Goal: Use online tool/utility: Utilize a website feature to perform a specific function

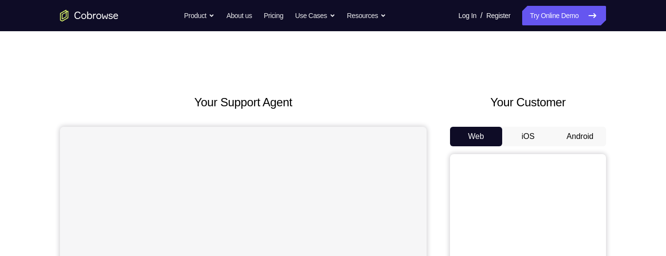
click at [519, 73] on button "iOS" at bounding box center [528, 136] width 52 height 19
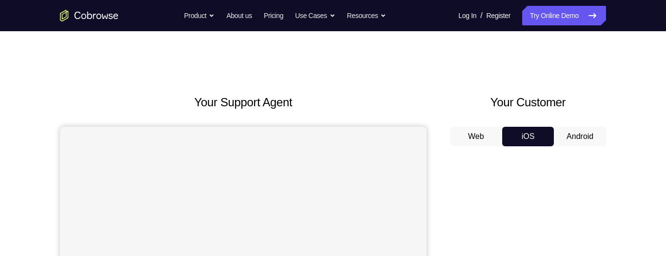
click at [572, 73] on button "Android" at bounding box center [579, 136] width 52 height 19
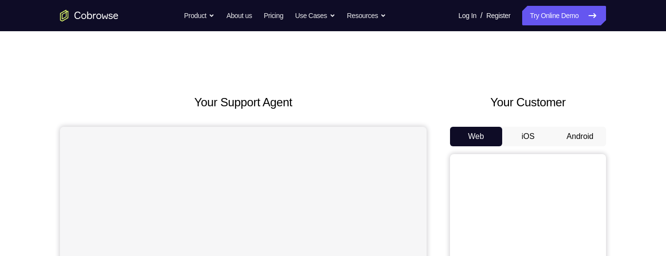
click at [583, 140] on button "Android" at bounding box center [579, 136] width 52 height 19
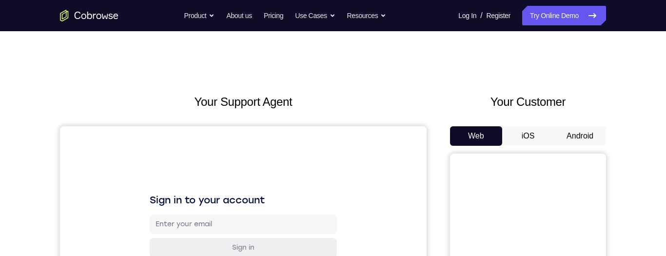
scroll to position [24, 0]
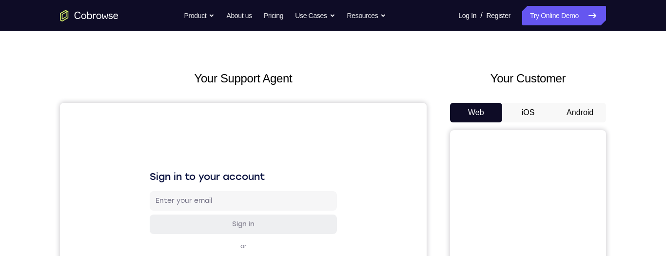
click at [580, 110] on button "Android" at bounding box center [579, 112] width 52 height 19
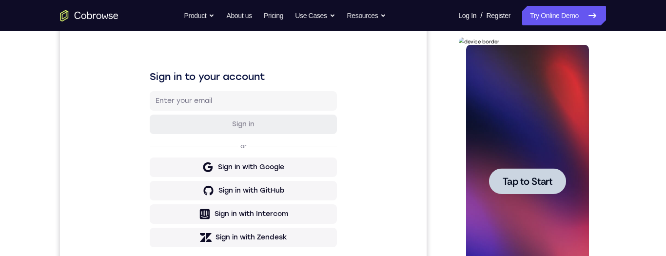
scroll to position [0, 0]
click at [522, 181] on span "Tap to Start" at bounding box center [527, 181] width 50 height 10
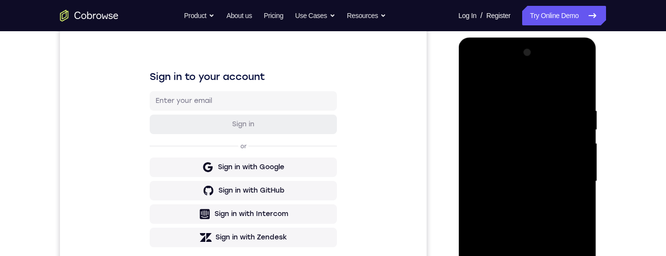
scroll to position [225, 0]
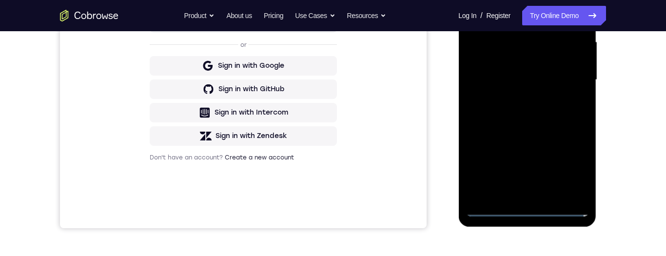
click at [525, 207] on div at bounding box center [526, 79] width 123 height 273
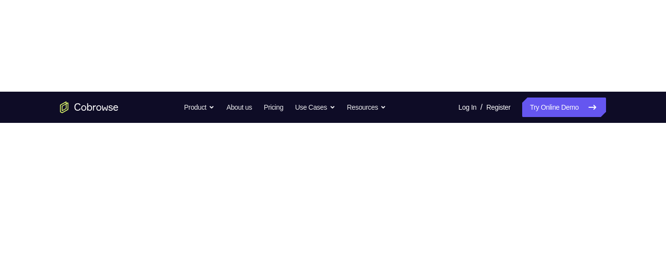
scroll to position [216, 0]
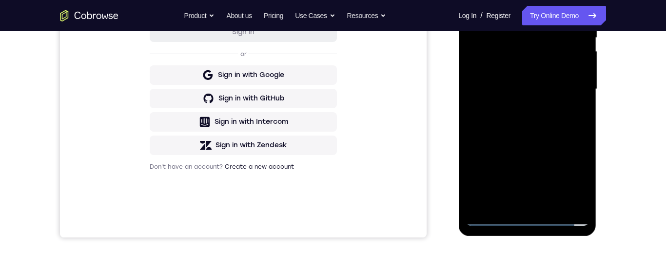
click at [572, 179] on div at bounding box center [526, 89] width 123 height 273
click at [504, 0] on div at bounding box center [526, 90] width 123 height 273
click at [481, 0] on div at bounding box center [526, 90] width 123 height 273
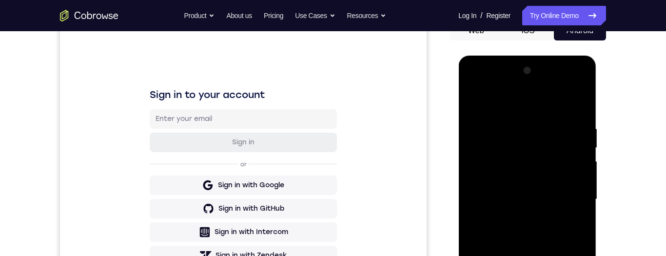
click at [567, 194] on div at bounding box center [526, 199] width 123 height 273
click at [562, 191] on div at bounding box center [526, 199] width 123 height 273
click at [515, 216] on div at bounding box center [526, 199] width 123 height 273
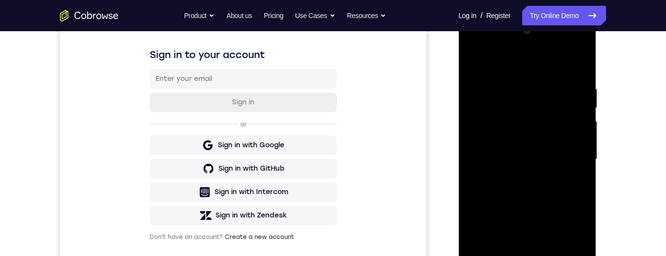
scroll to position [0, 0]
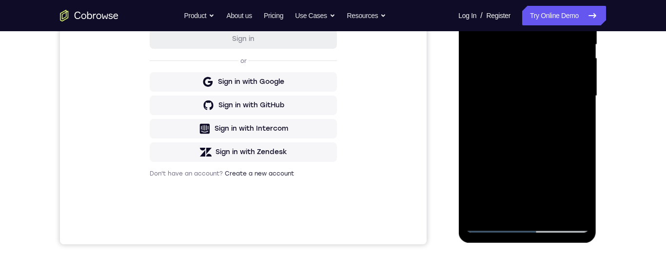
click at [499, 84] on div at bounding box center [526, 96] width 123 height 273
click at [489, 86] on div at bounding box center [526, 96] width 123 height 273
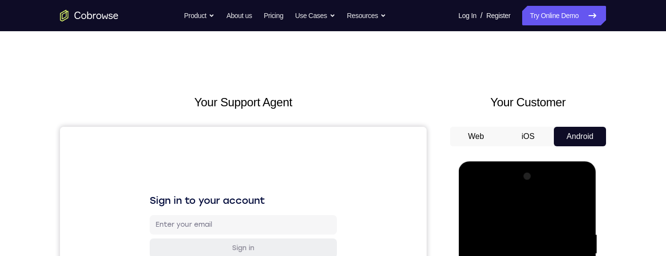
scroll to position [128, 0]
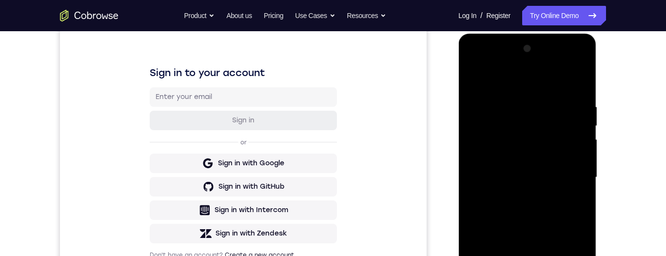
click at [552, 133] on div at bounding box center [526, 177] width 123 height 273
click at [553, 133] on div at bounding box center [526, 177] width 123 height 273
click at [506, 129] on div at bounding box center [526, 177] width 123 height 273
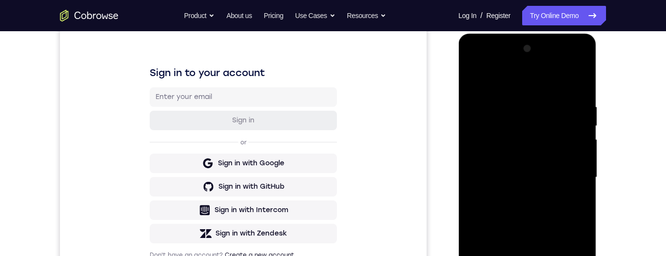
click at [491, 159] on div at bounding box center [526, 177] width 123 height 273
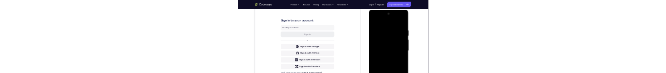
scroll to position [0, 0]
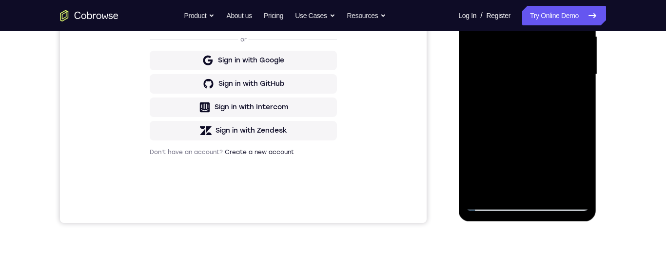
scroll to position [247, 0]
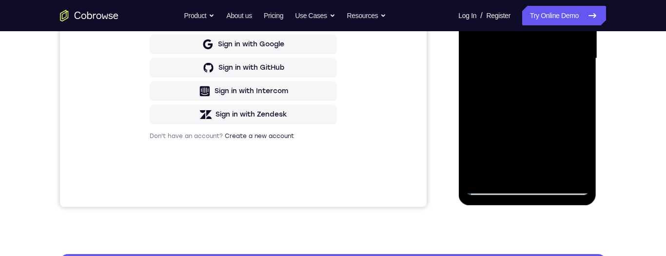
click at [534, 189] on div at bounding box center [526, 58] width 123 height 273
click at [533, 191] on div at bounding box center [526, 58] width 123 height 273
click at [531, 192] on div at bounding box center [526, 58] width 123 height 273
click at [533, 191] on div at bounding box center [526, 58] width 123 height 273
click at [533, 190] on div at bounding box center [526, 58] width 123 height 273
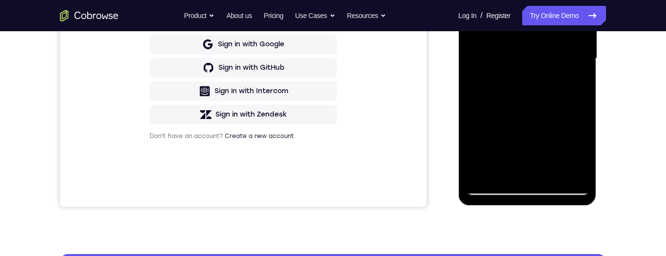
click at [531, 191] on div at bounding box center [526, 58] width 123 height 273
click at [532, 193] on div at bounding box center [526, 58] width 123 height 273
click at [531, 191] on div at bounding box center [526, 58] width 123 height 273
click at [529, 191] on div at bounding box center [526, 58] width 123 height 273
click at [528, 192] on div at bounding box center [526, 58] width 123 height 273
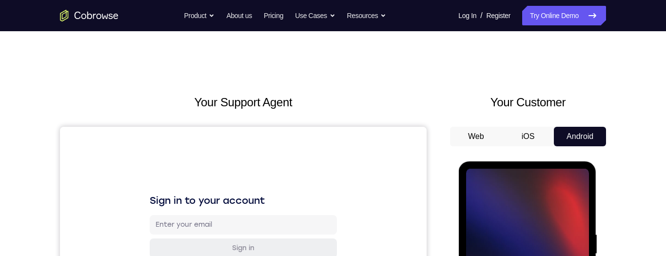
scroll to position [75, 0]
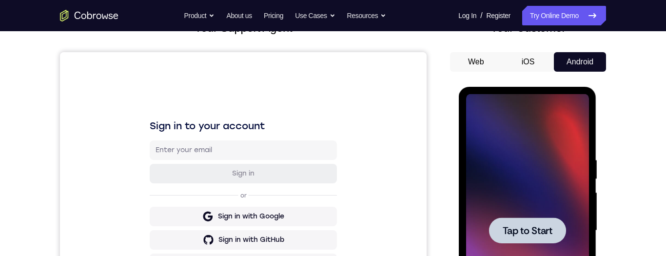
click at [544, 229] on span "Tap to Start" at bounding box center [527, 231] width 50 height 10
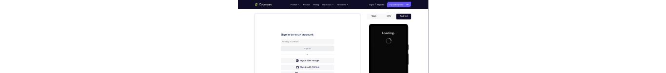
scroll to position [0, 0]
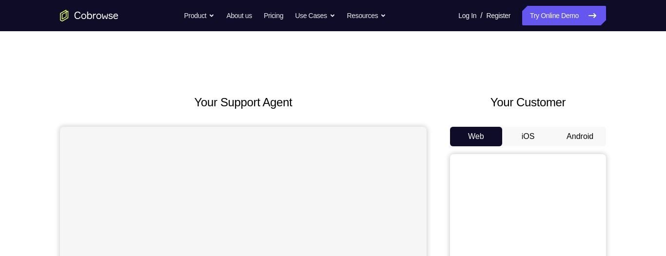
click at [527, 139] on button "iOS" at bounding box center [528, 136] width 52 height 19
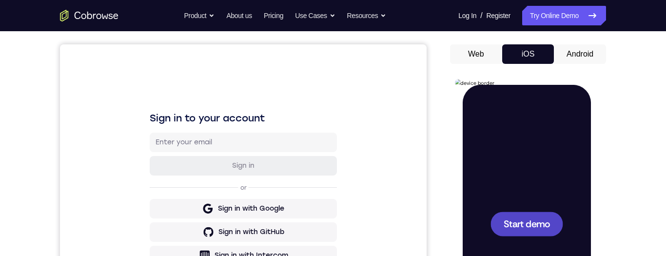
scroll to position [144, 0]
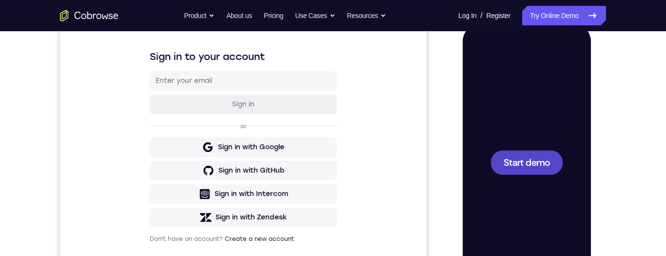
click at [547, 163] on span "Start demo" at bounding box center [526, 161] width 46 height 9
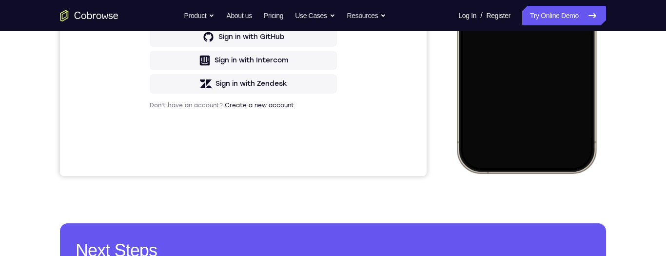
scroll to position [245, 0]
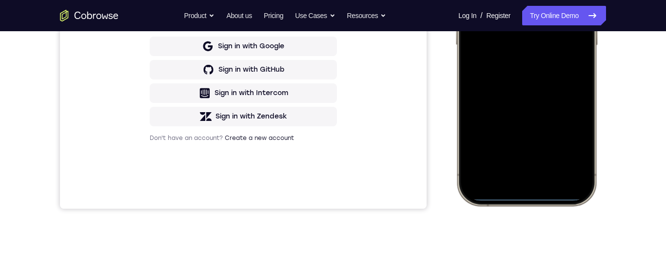
click at [546, 176] on div at bounding box center [526, 61] width 128 height 278
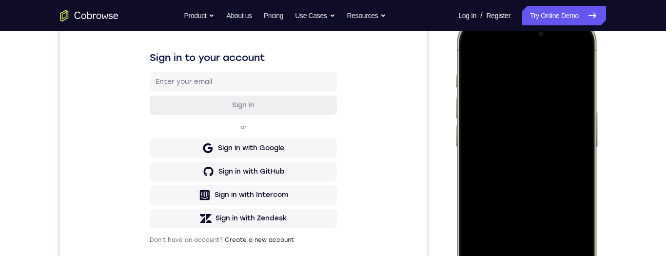
scroll to position [98, 0]
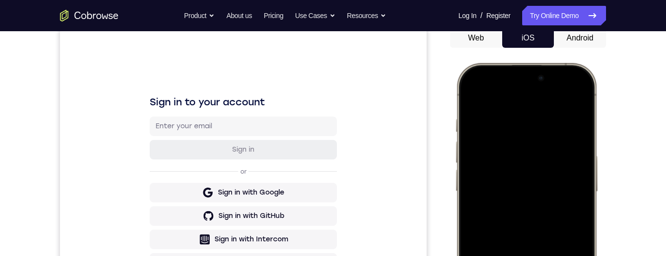
click at [503, 100] on div at bounding box center [526, 207] width 128 height 278
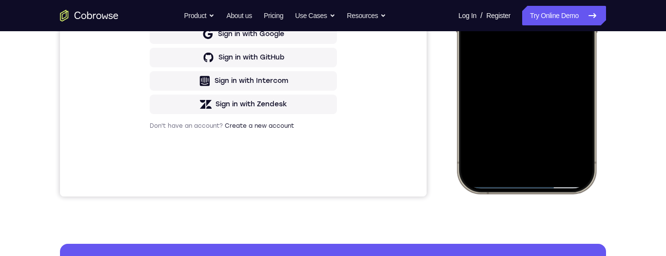
scroll to position [259, 0]
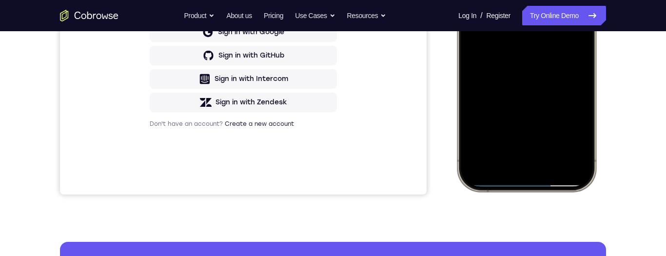
click at [547, 182] on div at bounding box center [526, 47] width 128 height 278
drag, startPoint x: 544, startPoint y: 183, endPoint x: 553, endPoint y: 163, distance: 21.8
click at [553, 163] on div at bounding box center [526, 47] width 128 height 278
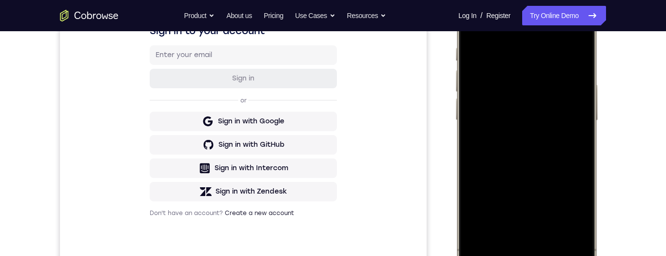
scroll to position [121, 0]
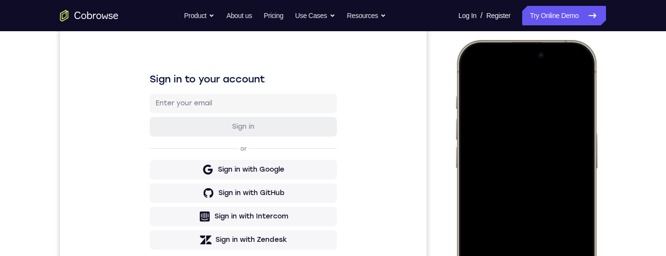
click at [467, 78] on div at bounding box center [526, 184] width 128 height 278
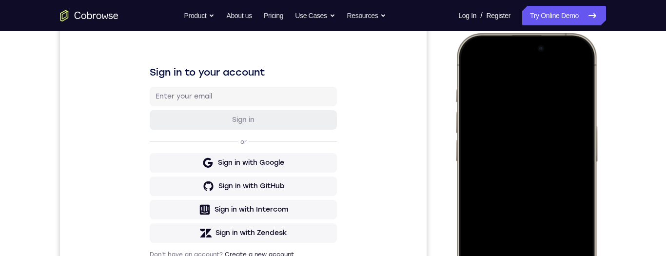
scroll to position [82, 0]
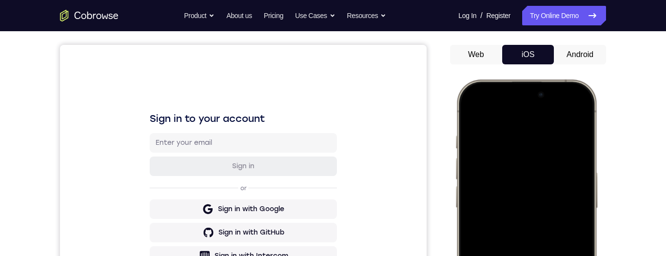
click at [470, 117] on div at bounding box center [526, 224] width 128 height 278
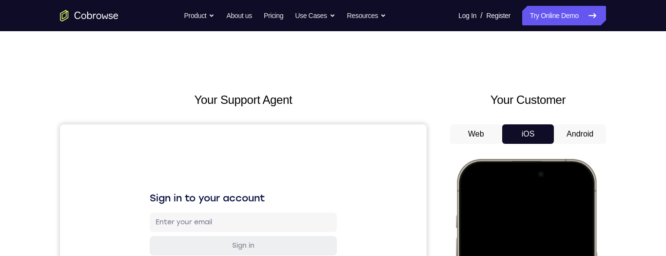
scroll to position [0, 0]
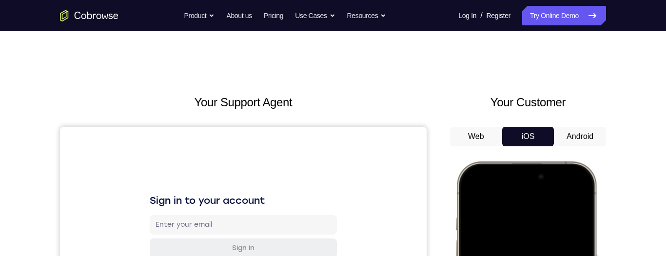
click at [594, 140] on button "Android" at bounding box center [579, 136] width 52 height 19
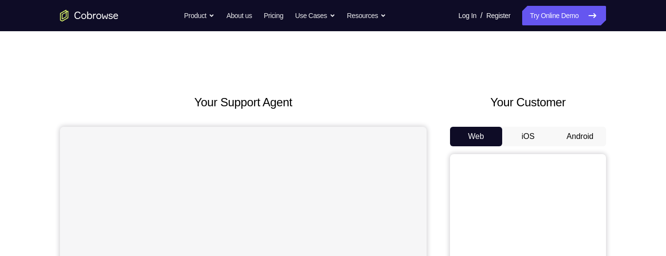
click at [586, 138] on button "Android" at bounding box center [579, 136] width 52 height 19
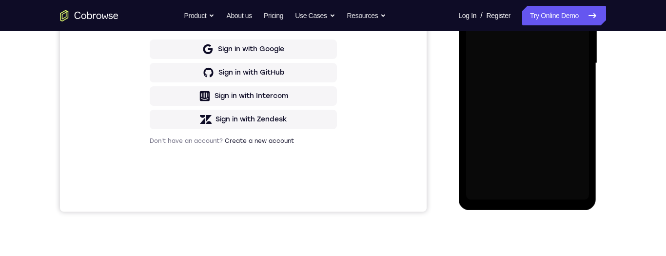
scroll to position [258, 0]
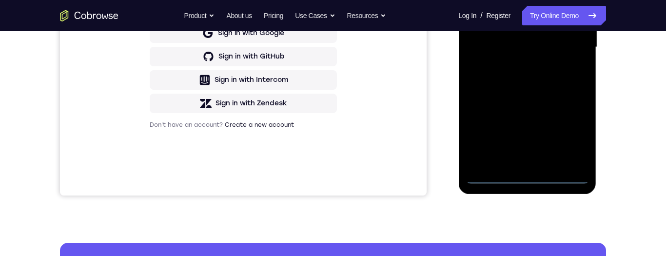
click at [525, 176] on div at bounding box center [526, 47] width 123 height 273
click at [579, 137] on div at bounding box center [526, 47] width 123 height 273
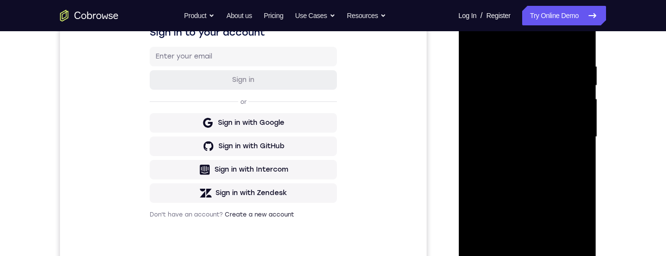
scroll to position [121, 0]
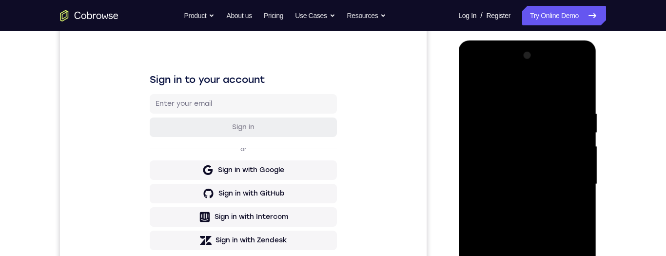
click at [500, 92] on div at bounding box center [526, 184] width 123 height 273
click at [573, 179] on div at bounding box center [526, 184] width 123 height 273
click at [512, 201] on div at bounding box center [526, 184] width 123 height 273
click at [487, 174] on div at bounding box center [526, 184] width 123 height 273
click at [517, 163] on div at bounding box center [526, 184] width 123 height 273
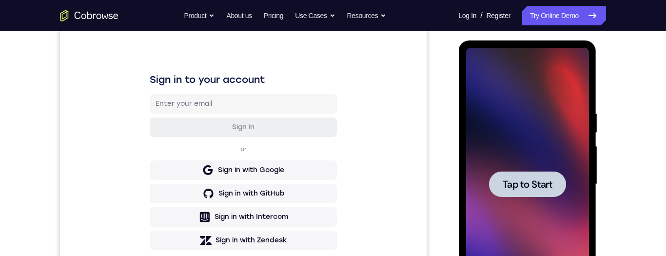
click at [541, 176] on div at bounding box center [526, 184] width 77 height 26
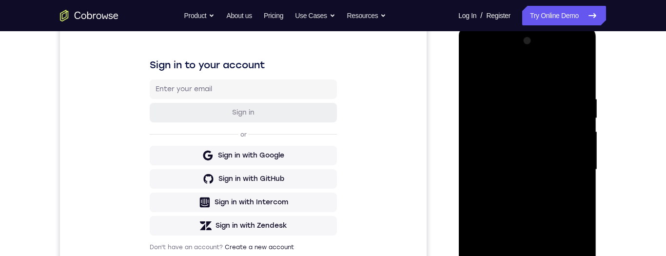
scroll to position [223, 0]
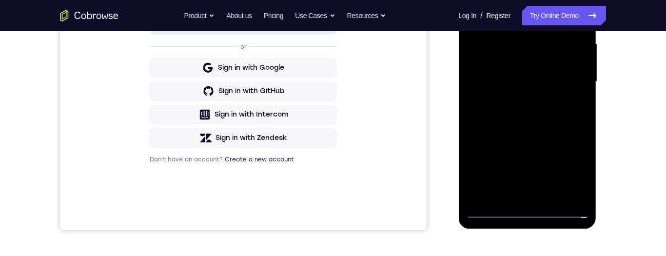
click at [526, 211] on div at bounding box center [526, 81] width 123 height 273
click at [627, 109] on div "Your Support Agent Your Customer Web iOS Android Next Steps We’d be happy to gi…" at bounding box center [333, 129] width 624 height 643
click at [572, 173] on div at bounding box center [526, 81] width 123 height 273
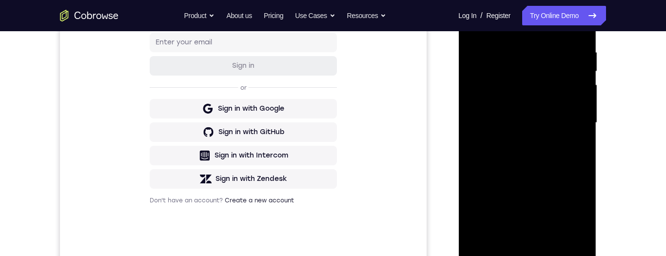
scroll to position [112, 0]
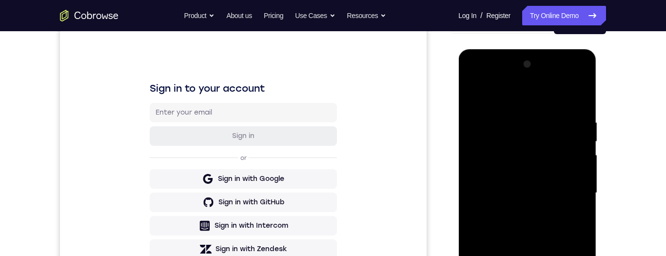
click at [510, 98] on div at bounding box center [526, 193] width 123 height 273
click at [574, 197] on div at bounding box center [526, 193] width 123 height 273
click at [519, 211] on div at bounding box center [526, 193] width 123 height 273
click at [534, 188] on div at bounding box center [526, 193] width 123 height 273
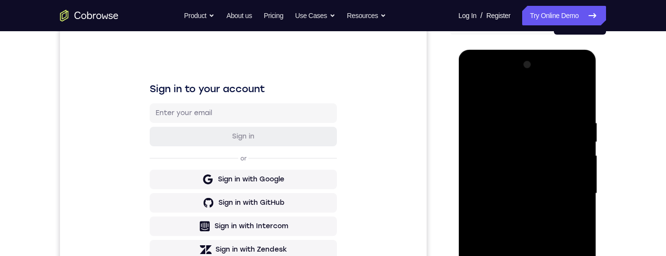
click at [529, 175] on div at bounding box center [526, 193] width 123 height 273
click at [565, 196] on div at bounding box center [526, 193] width 123 height 273
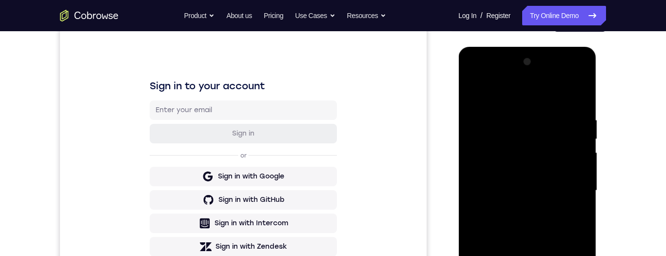
scroll to position [134, 0]
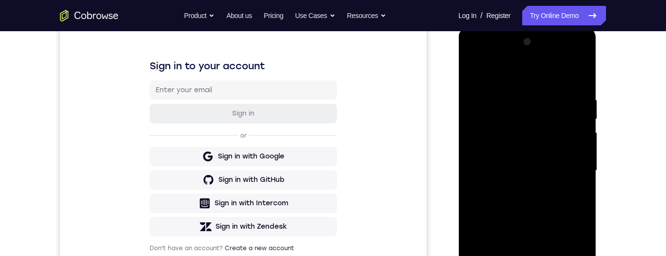
click at [581, 88] on div at bounding box center [526, 170] width 123 height 273
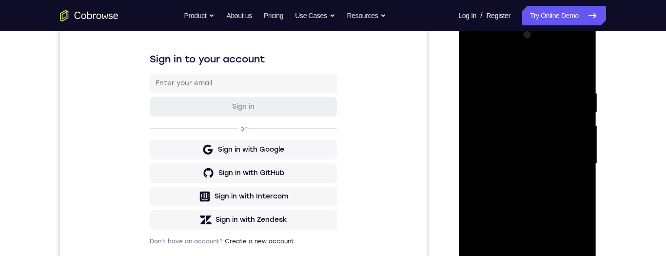
scroll to position [179, 0]
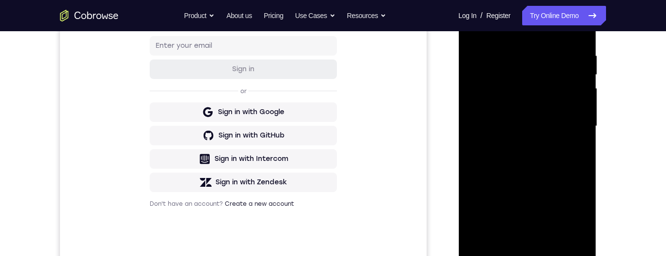
click at [580, 171] on div at bounding box center [526, 126] width 123 height 273
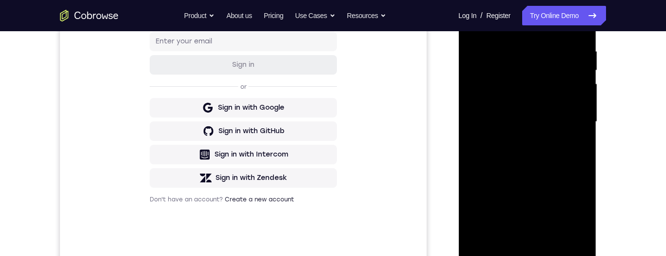
click at [580, 170] on div at bounding box center [526, 121] width 123 height 273
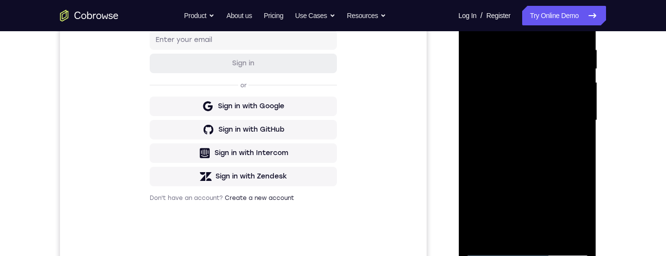
scroll to position [184, 0]
click at [473, 167] on div at bounding box center [526, 121] width 123 height 273
click at [471, 166] on div at bounding box center [526, 121] width 123 height 273
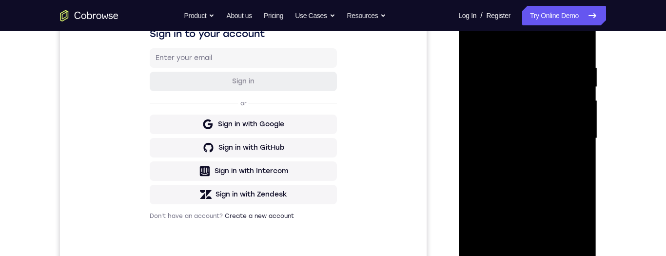
scroll to position [137, 0]
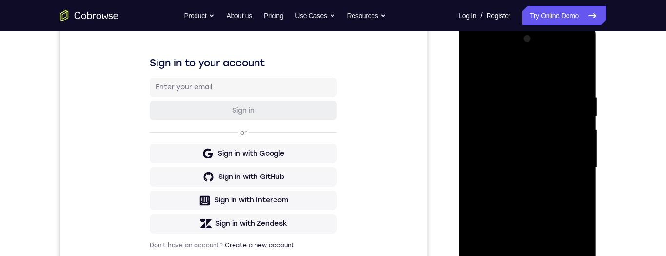
click at [513, 93] on div at bounding box center [526, 167] width 123 height 273
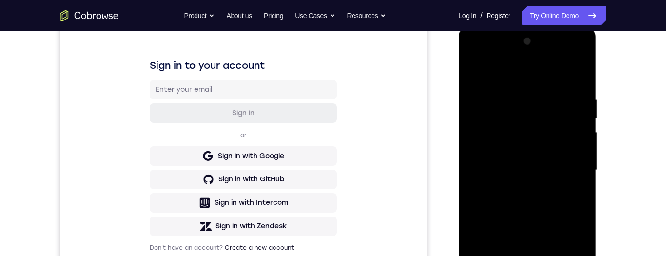
scroll to position [134, 0]
click at [572, 146] on div at bounding box center [526, 170] width 123 height 273
click at [572, 153] on div at bounding box center [526, 170] width 123 height 273
click at [573, 157] on div at bounding box center [526, 170] width 123 height 273
click at [480, 158] on div at bounding box center [526, 170] width 123 height 273
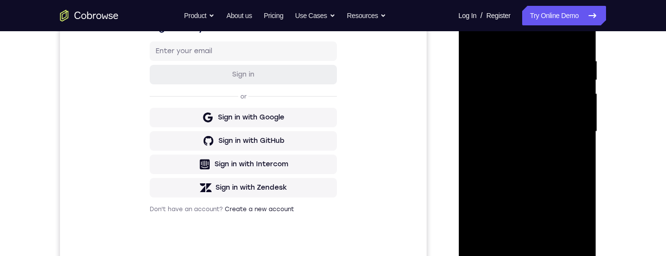
scroll to position [146, 0]
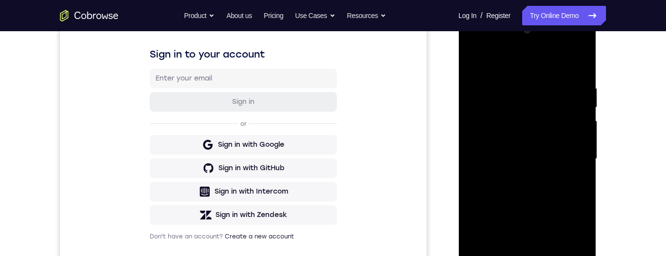
click at [571, 166] on div at bounding box center [526, 158] width 123 height 273
click at [568, 162] on div at bounding box center [526, 158] width 123 height 273
click at [576, 144] on div at bounding box center [526, 158] width 123 height 273
click at [575, 176] on div at bounding box center [526, 158] width 123 height 273
click at [472, 139] on div at bounding box center [526, 158] width 123 height 273
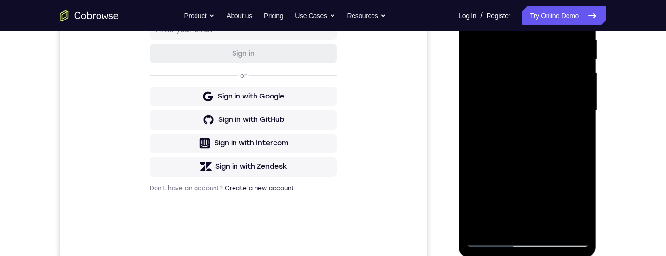
scroll to position [168, 0]
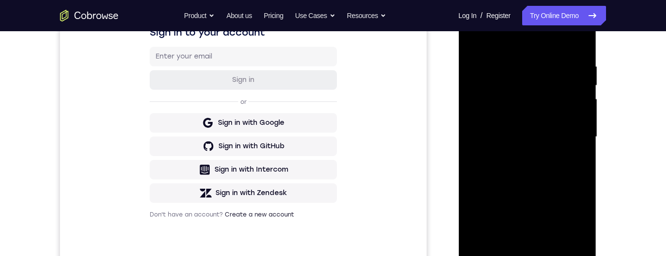
click at [575, 159] on div at bounding box center [526, 136] width 123 height 273
click at [574, 162] on div at bounding box center [526, 136] width 123 height 273
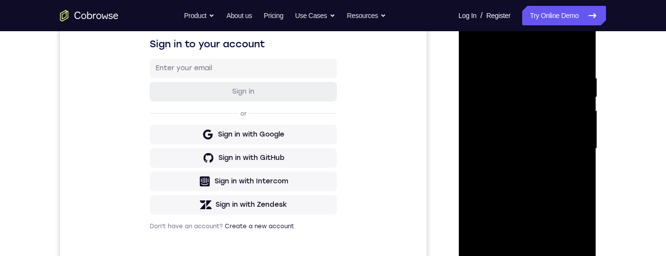
scroll to position [128, 0]
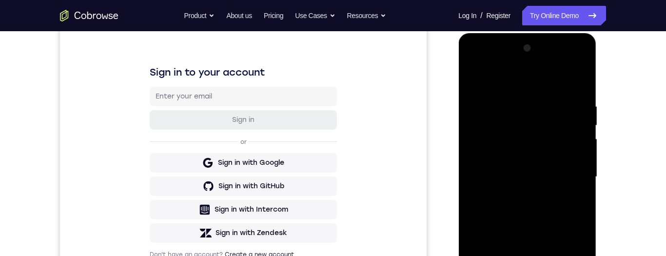
click at [564, 187] on div at bounding box center [526, 176] width 123 height 273
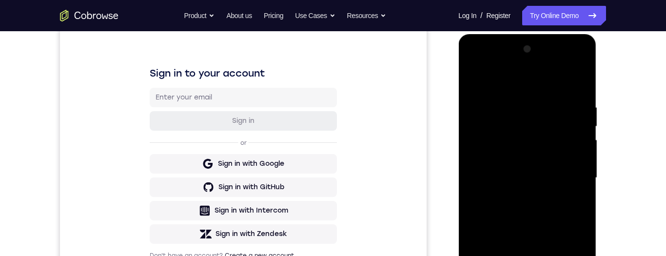
click at [565, 202] on div at bounding box center [526, 177] width 123 height 273
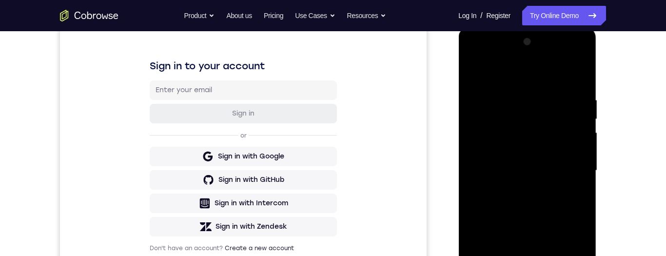
click at [481, 176] on div at bounding box center [526, 170] width 123 height 273
click at [467, 136] on div at bounding box center [526, 170] width 123 height 273
click at [475, 148] on div at bounding box center [526, 170] width 123 height 273
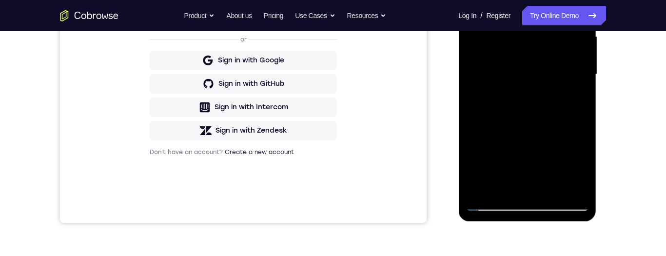
scroll to position [177, 0]
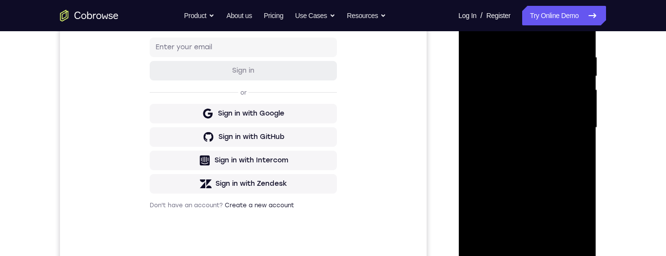
click at [571, 157] on div at bounding box center [526, 127] width 123 height 273
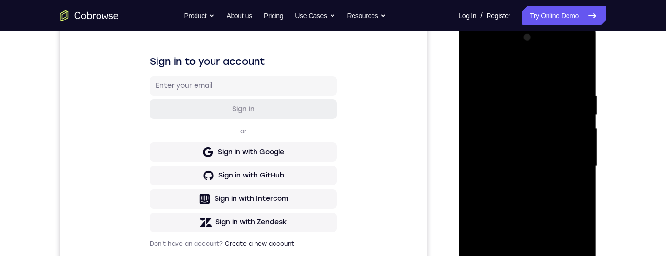
scroll to position [177, 0]
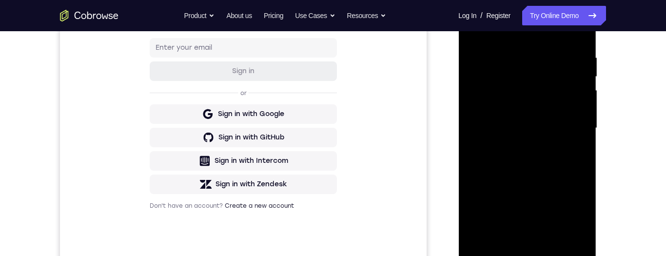
click at [571, 157] on div at bounding box center [526, 128] width 123 height 273
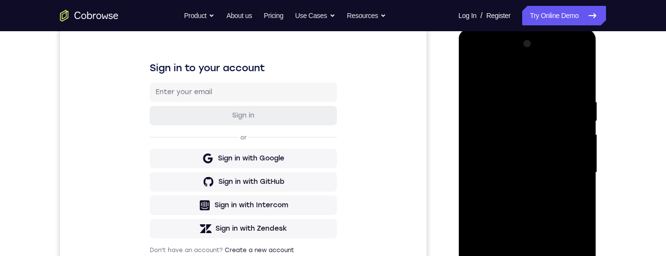
click at [566, 174] on div at bounding box center [526, 172] width 123 height 273
click at [569, 178] on div at bounding box center [526, 172] width 123 height 273
click at [567, 182] on div at bounding box center [526, 172] width 123 height 273
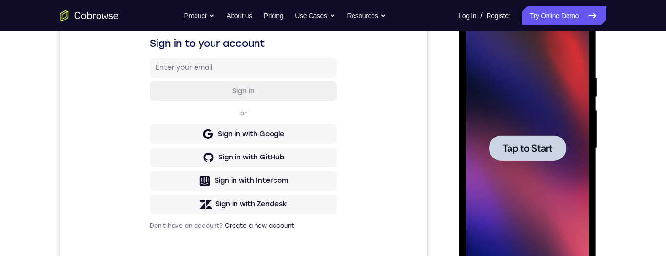
scroll to position [158, 0]
click at [529, 148] on span "Tap to Start" at bounding box center [527, 147] width 50 height 10
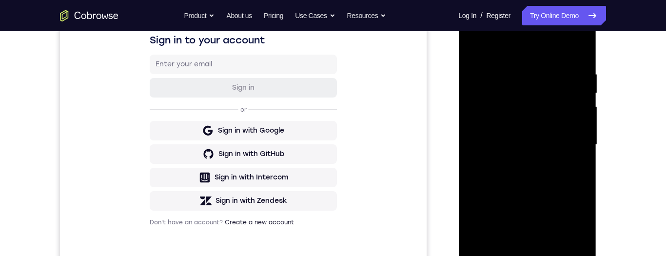
scroll to position [243, 0]
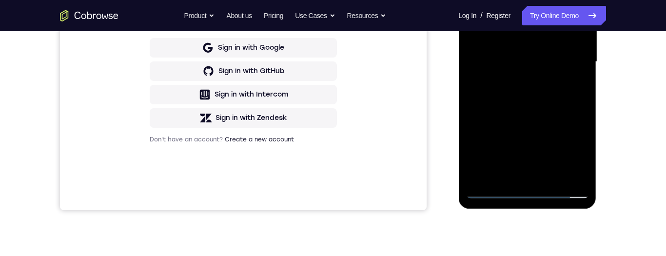
click at [522, 191] on div at bounding box center [526, 61] width 123 height 273
click at [572, 147] on div at bounding box center [526, 61] width 123 height 273
click at [570, 150] on div at bounding box center [526, 61] width 123 height 273
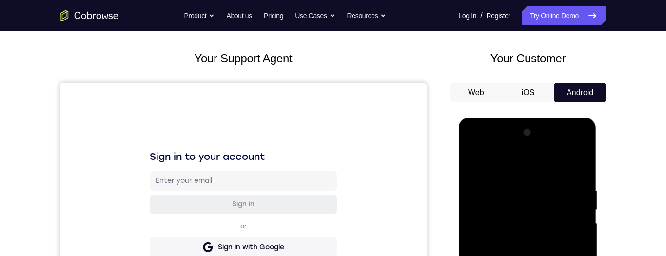
scroll to position [46, 0]
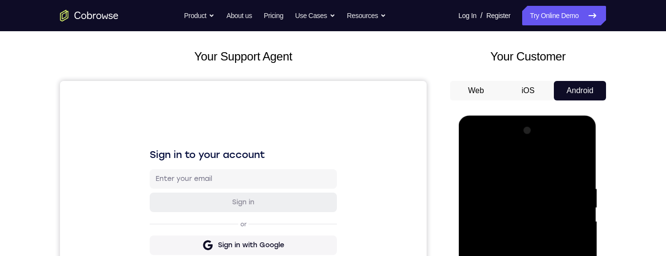
click at [493, 161] on div at bounding box center [526, 259] width 123 height 273
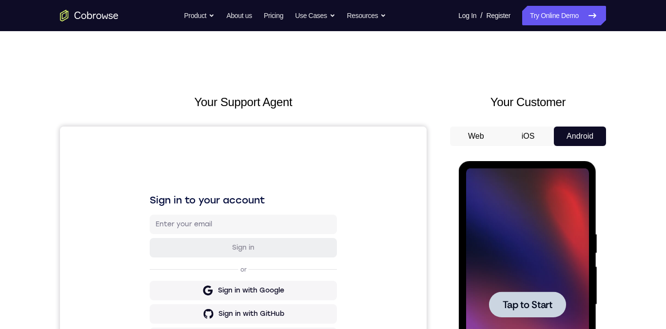
click at [546, 255] on span "Tap to Start" at bounding box center [527, 305] width 50 height 10
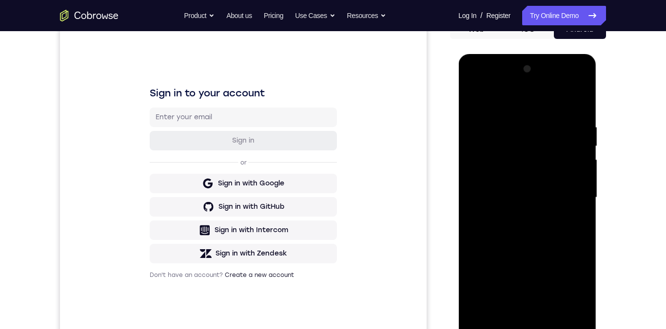
scroll to position [160, 0]
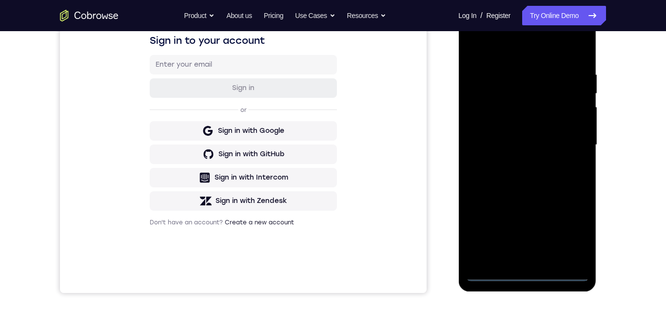
click at [529, 255] on div at bounding box center [526, 145] width 123 height 273
click at [523, 255] on div at bounding box center [526, 145] width 123 height 273
click at [526, 255] on div at bounding box center [526, 145] width 123 height 273
click at [523, 255] on div at bounding box center [526, 145] width 123 height 273
click at [525, 255] on div at bounding box center [526, 145] width 123 height 273
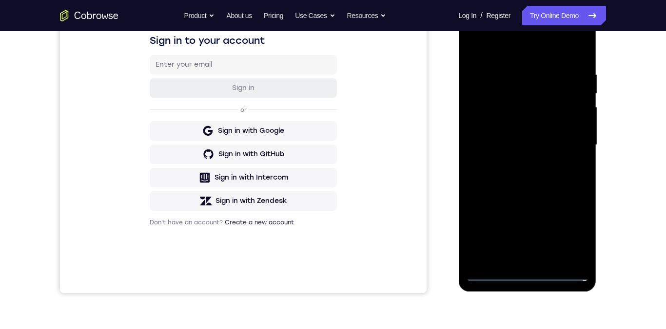
click at [524, 255] on div at bounding box center [526, 145] width 123 height 273
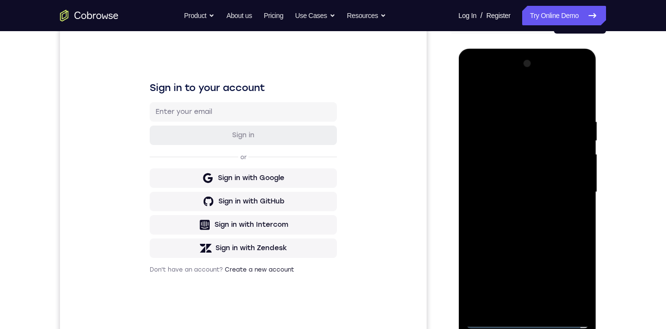
click at [571, 255] on div at bounding box center [526, 192] width 123 height 273
click at [488, 80] on div at bounding box center [526, 192] width 123 height 273
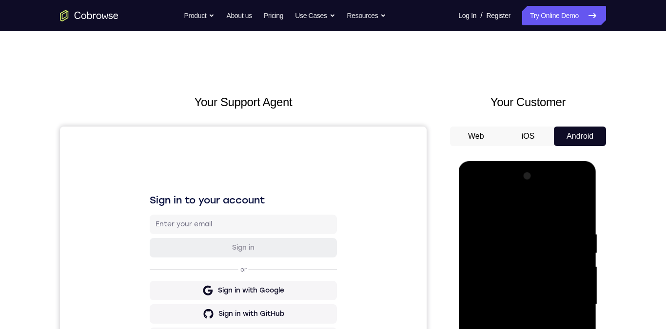
scroll to position [46, 0]
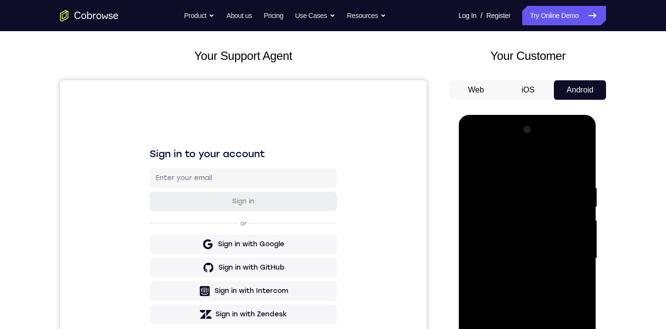
click at [571, 255] on div at bounding box center [526, 258] width 123 height 273
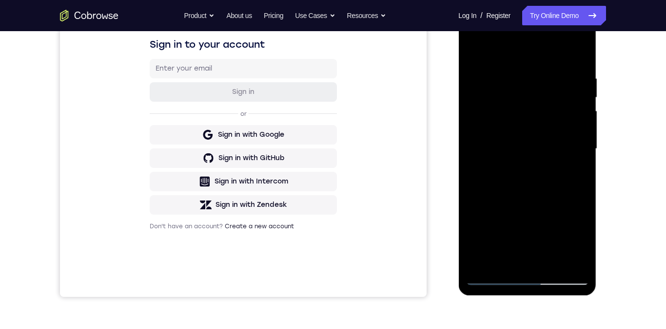
scroll to position [113, 0]
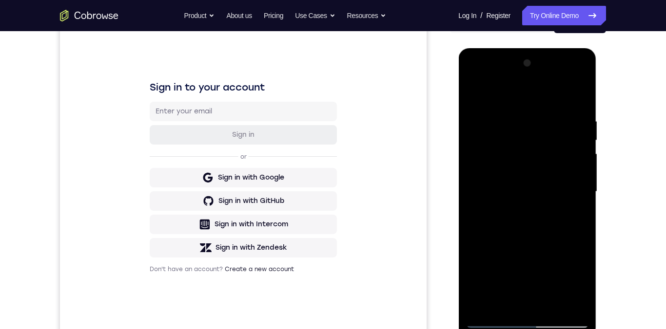
click at [572, 188] on div at bounding box center [526, 192] width 123 height 273
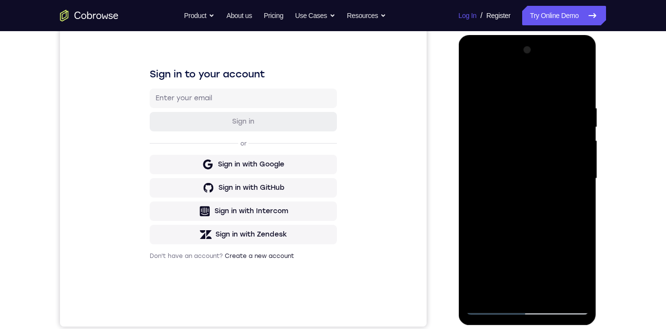
scroll to position [0, 0]
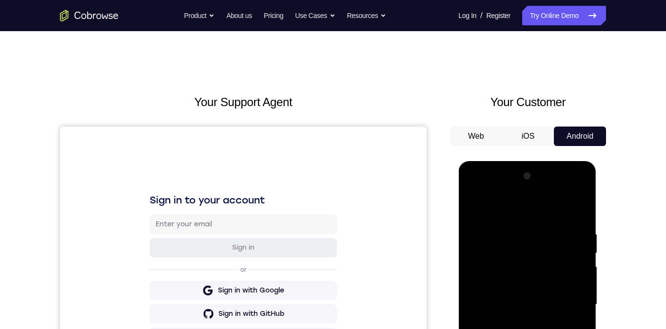
click at [560, 242] on div at bounding box center [526, 305] width 123 height 273
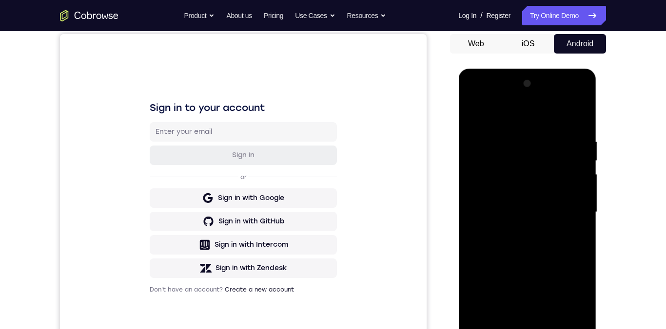
scroll to position [226, 0]
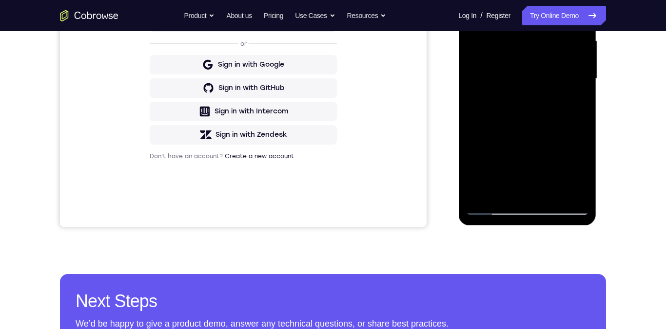
click at [517, 101] on div at bounding box center [526, 79] width 123 height 273
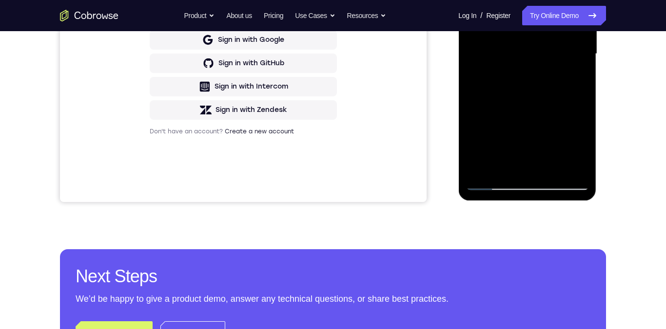
click at [663, 255] on div "Your Support Agent Your Customer Web iOS Android Next Steps We’d be happy to gi…" at bounding box center [333, 101] width 666 height 643
click at [662, 255] on div "Your Support Agent Your Customer Web iOS Android Next Steps We’d be happy to gi…" at bounding box center [333, 101] width 666 height 643
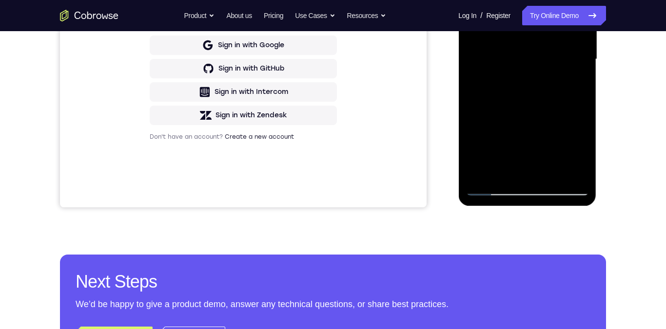
scroll to position [190, 0]
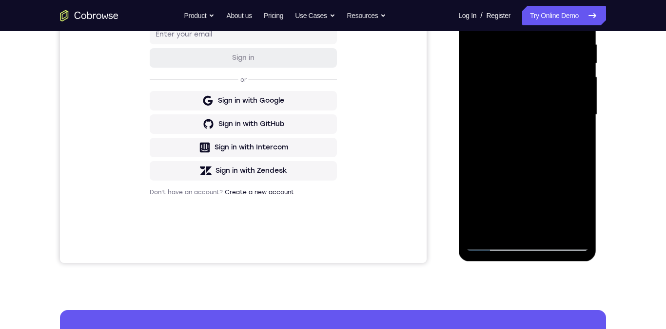
click at [564, 106] on div at bounding box center [526, 115] width 123 height 273
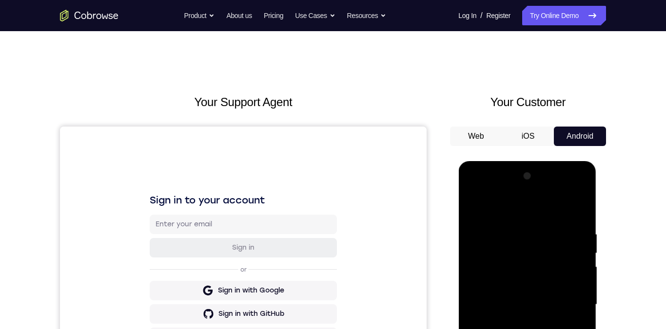
scroll to position [63, 0]
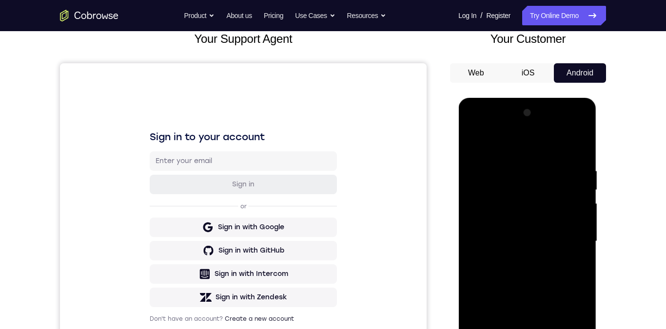
click at [544, 212] on div at bounding box center [526, 241] width 123 height 273
click at [543, 230] on div at bounding box center [526, 241] width 123 height 273
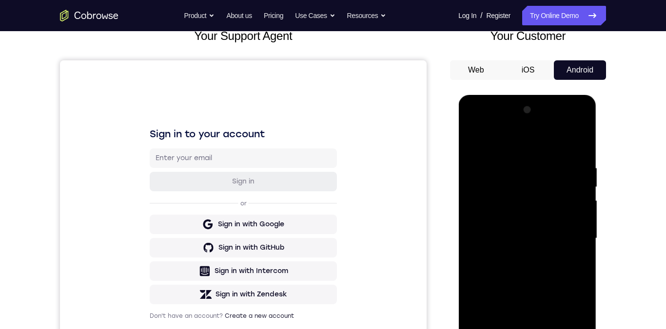
scroll to position [0, 0]
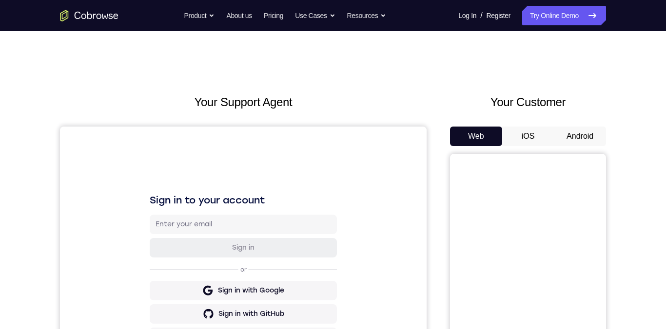
click at [583, 137] on button "Android" at bounding box center [579, 136] width 52 height 19
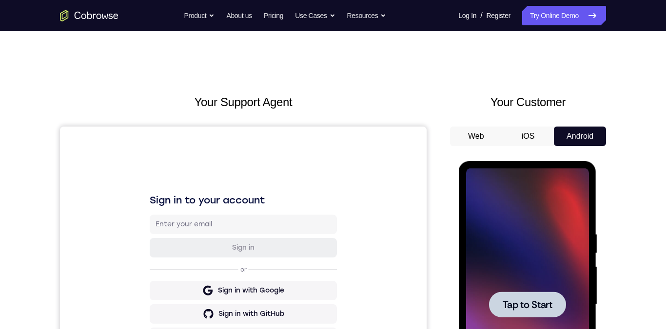
click at [545, 302] on span "Tap to Start" at bounding box center [527, 305] width 50 height 10
click at [553, 310] on div at bounding box center [526, 305] width 77 height 26
click at [519, 300] on span "Tap to Start" at bounding box center [527, 305] width 50 height 10
click at [510, 308] on span "Tap to Start" at bounding box center [527, 305] width 50 height 10
click at [516, 302] on span "Tap to Start" at bounding box center [527, 305] width 50 height 10
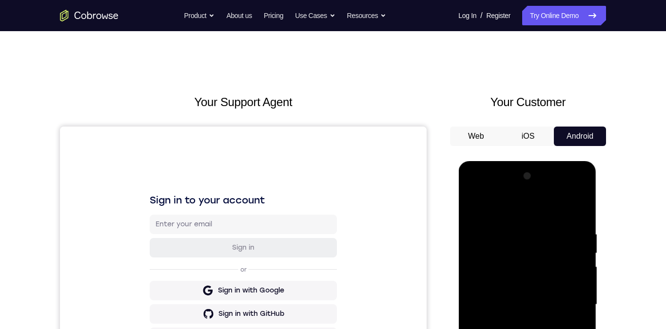
scroll to position [156, 0]
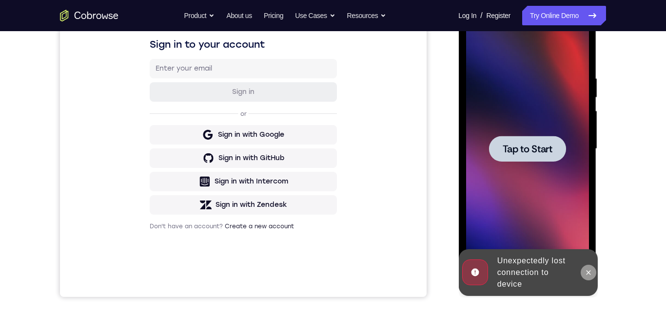
click at [588, 271] on icon at bounding box center [588, 273] width 8 height 8
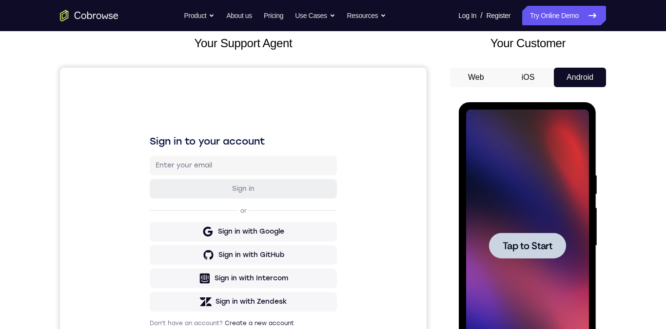
scroll to position [0, 0]
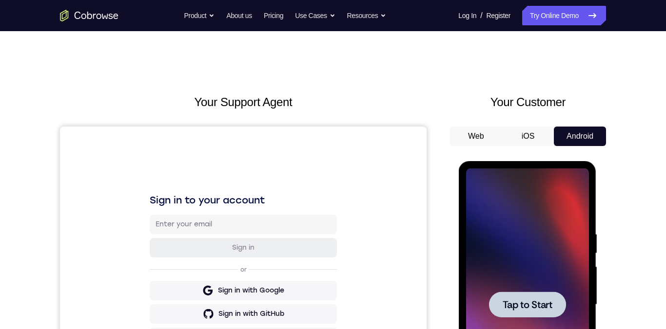
click at [510, 305] on span "Tap to Start" at bounding box center [527, 305] width 50 height 10
